Goal: Task Accomplishment & Management: Complete application form

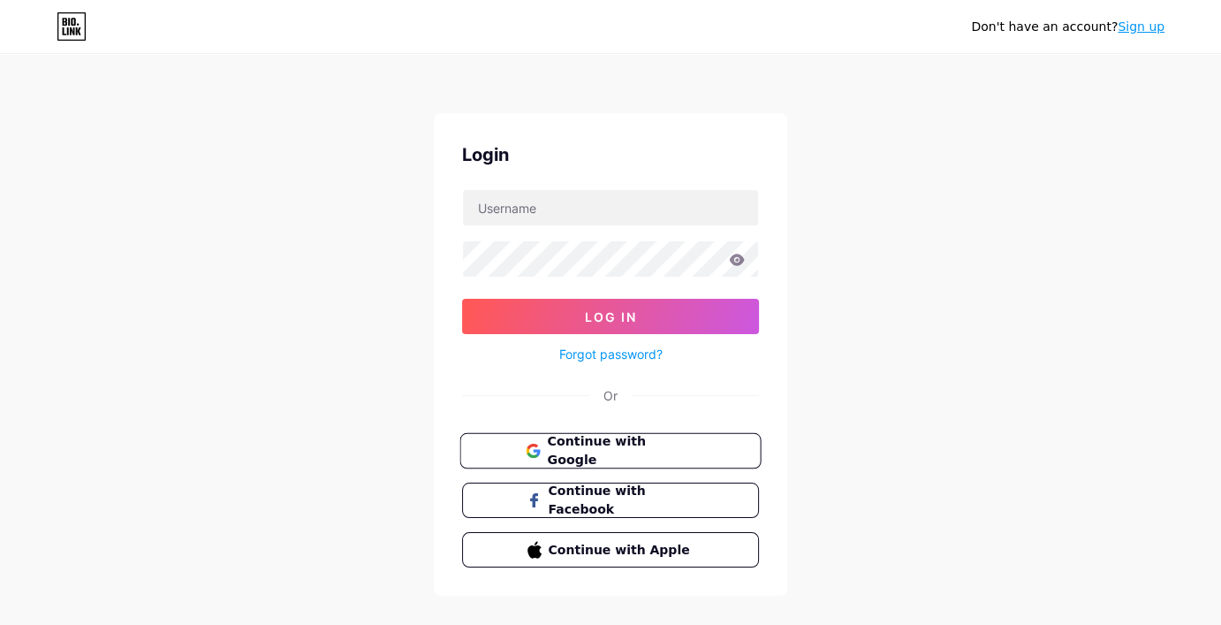
click at [611, 454] on span "Continue with Google" at bounding box center [621, 451] width 148 height 38
